Goal: Find specific page/section: Find specific page/section

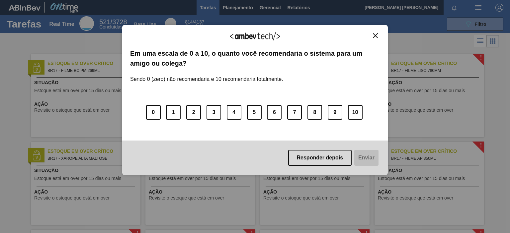
click at [377, 32] on div "Agradecemos seu feedback! Em uma escala de 0 a 10, o quanto você recomendaria o…" at bounding box center [254, 100] width 265 height 151
click at [375, 36] on img "Close" at bounding box center [375, 35] width 5 height 5
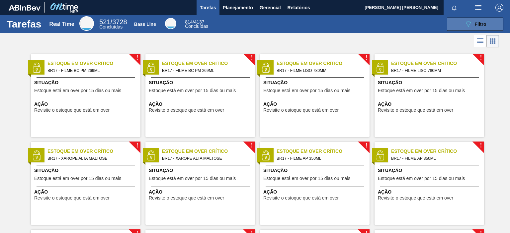
click at [482, 25] on span "Filtro" at bounding box center [480, 24] width 12 height 5
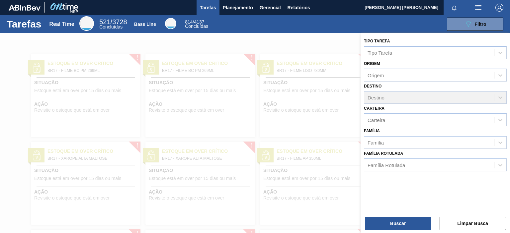
click at [477, 31] on div "Tarefas Real Time 521 / 3728 Concluídas Base Line 814 / 4137 Concluídas 089F7B8…" at bounding box center [255, 24] width 510 height 18
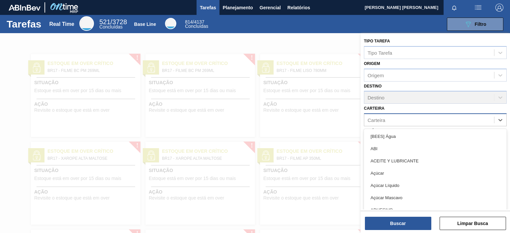
click at [395, 122] on div "Carteira" at bounding box center [429, 120] width 130 height 10
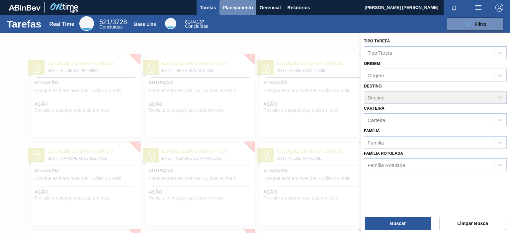
click at [240, 6] on span "Planejamento" at bounding box center [238, 8] width 30 height 8
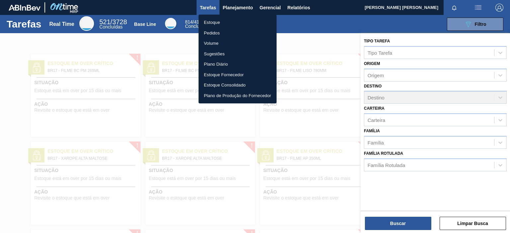
click at [217, 43] on li "Volume" at bounding box center [237, 43] width 78 height 11
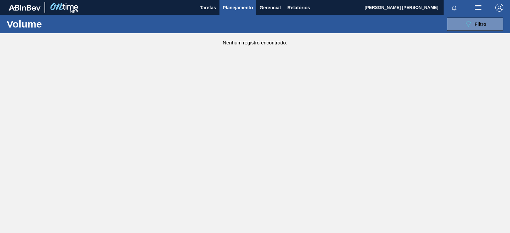
click at [237, 9] on span "Planejamento" at bounding box center [238, 8] width 30 height 8
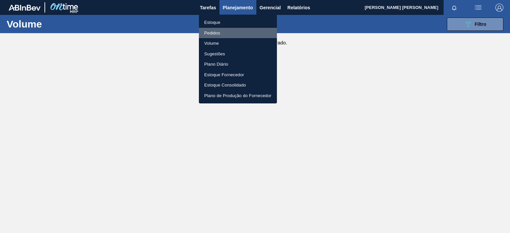
click at [212, 32] on li "Pedidos" at bounding box center [238, 33] width 78 height 11
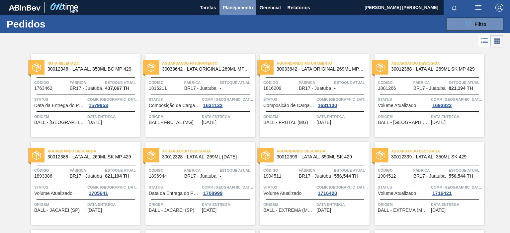
click at [239, 11] on span "Planejamento" at bounding box center [238, 8] width 30 height 8
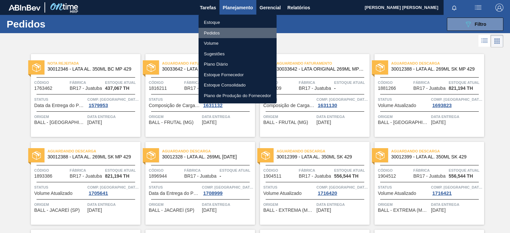
click at [222, 34] on li "Pedidos" at bounding box center [237, 33] width 78 height 11
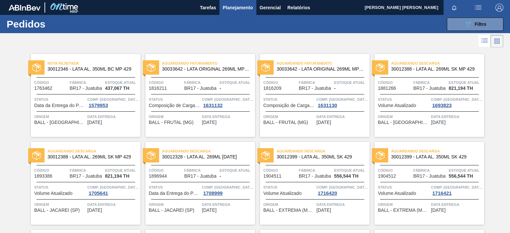
click at [247, 8] on span "Planejamento" at bounding box center [238, 8] width 30 height 8
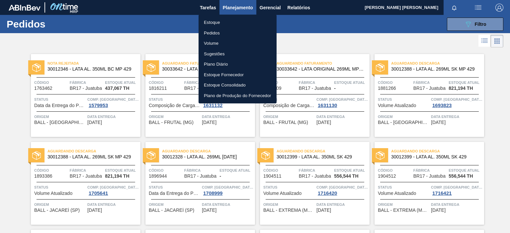
click at [214, 33] on li "Pedidos" at bounding box center [237, 33] width 78 height 11
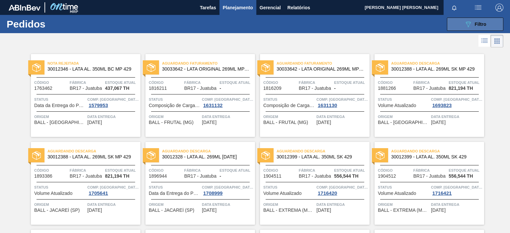
click at [465, 20] on button "089F7B8B-B2A5-4AFE-B5C0-19BA573D28AC Filtro" at bounding box center [475, 24] width 56 height 13
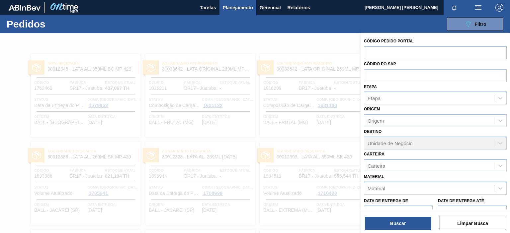
scroll to position [44, 0]
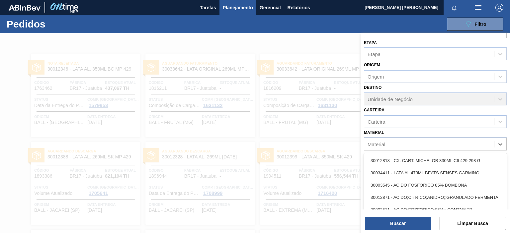
click at [387, 139] on div "Material" at bounding box center [429, 144] width 130 height 10
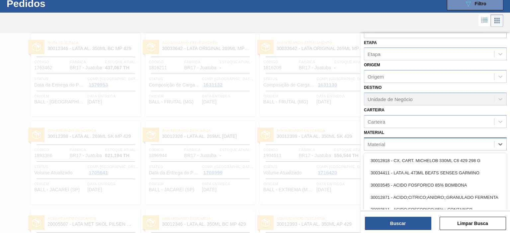
scroll to position [21, 0]
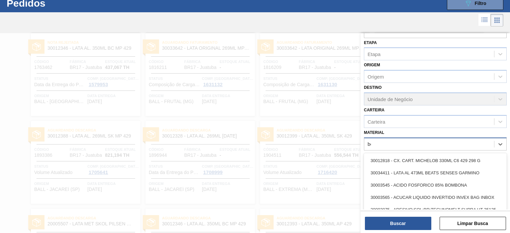
type input "beta"
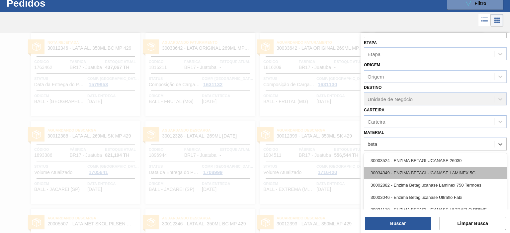
click at [414, 167] on div "30034349 - ENZIMA BETAGLUCANASE LAMINEX 5G" at bounding box center [435, 173] width 143 height 12
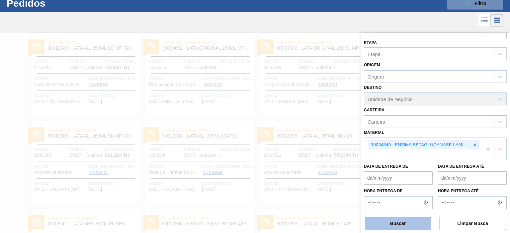
click at [376, 225] on button "Buscar" at bounding box center [398, 223] width 66 height 13
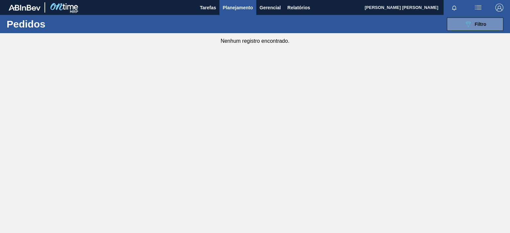
scroll to position [0, 0]
click at [476, 25] on span "Filtro" at bounding box center [480, 24] width 12 height 5
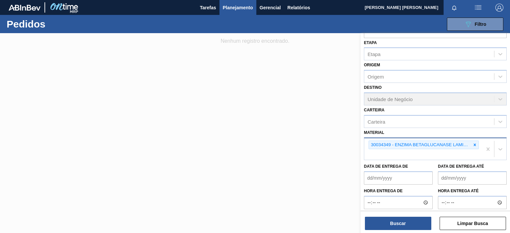
click at [478, 141] on div "30034349 - ENZIMA BETAGLUCANASE LAMINEX 5G" at bounding box center [423, 149] width 118 height 22
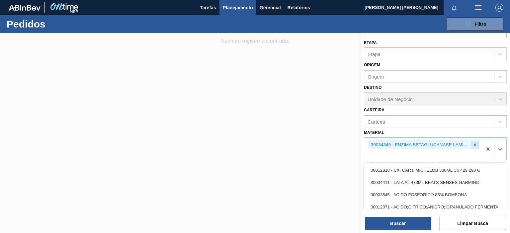
click at [476, 141] on div at bounding box center [474, 145] width 7 height 8
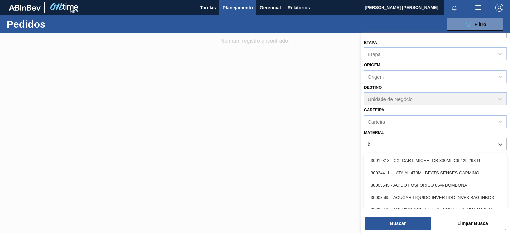
type input "beta"
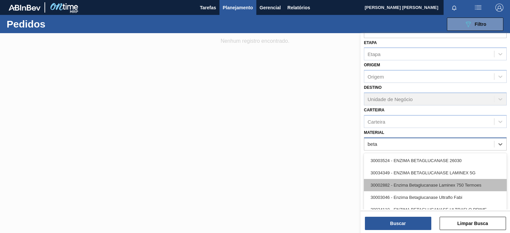
click at [458, 189] on div "30002882 - Enzima Betaglucanase Laminex 750 Termoes" at bounding box center [435, 185] width 143 height 12
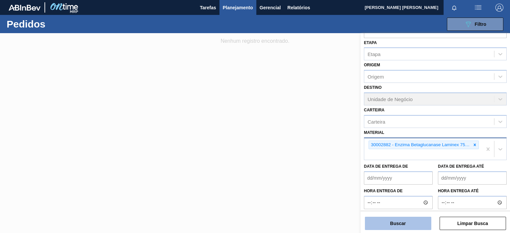
click at [417, 219] on button "Buscar" at bounding box center [398, 223] width 66 height 13
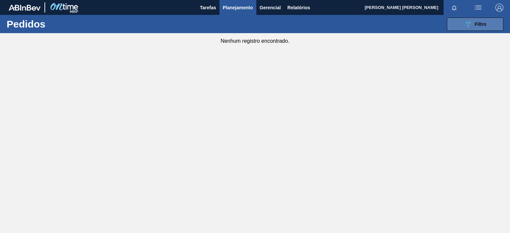
click at [484, 28] on div "089F7B8B-B2A5-4AFE-B5C0-19BA573D28AC Filtro" at bounding box center [475, 24] width 22 height 8
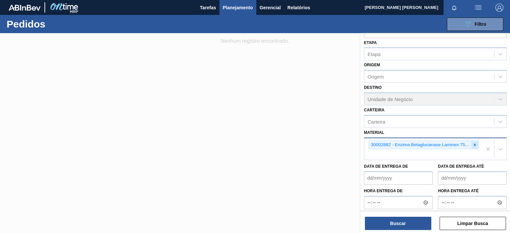
click at [473, 143] on icon at bounding box center [474, 145] width 5 height 5
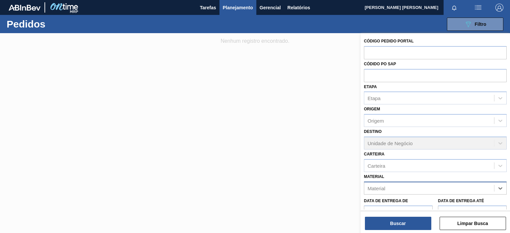
scroll to position [44, 0]
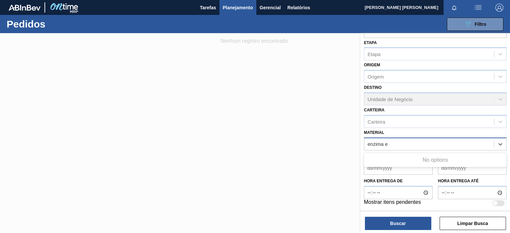
type input "enzima"
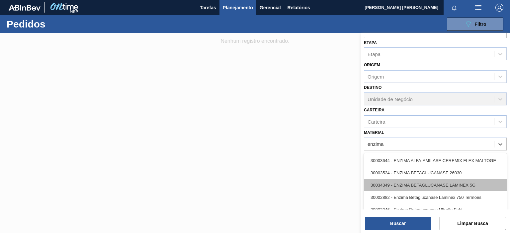
scroll to position [33, 0]
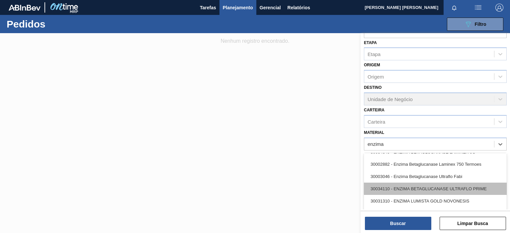
click at [441, 187] on div "30034110 - ENZIMA BETAGLUCANASE ULTRAFLO PRIME" at bounding box center [435, 189] width 143 height 12
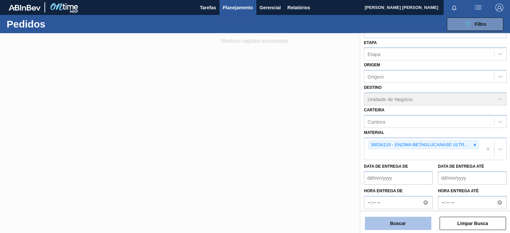
click at [398, 226] on button "Buscar" at bounding box center [398, 223] width 66 height 13
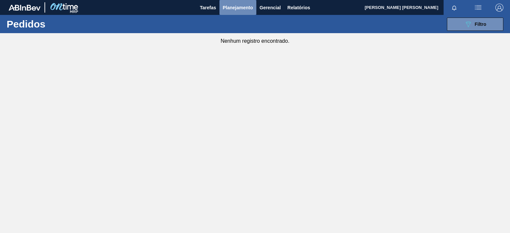
click at [232, 11] on span "Planejamento" at bounding box center [238, 8] width 30 height 8
